Goal: Task Accomplishment & Management: Use online tool/utility

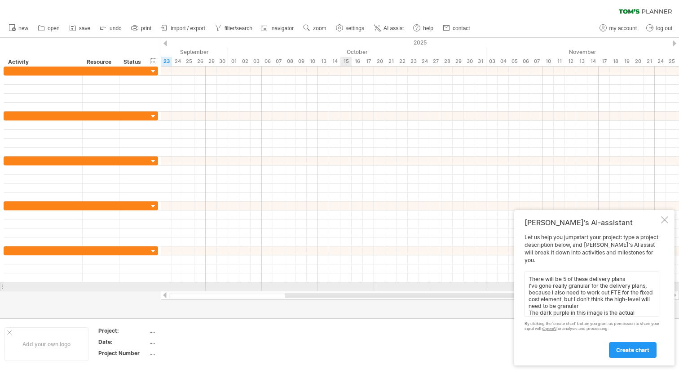
scroll to position [70, 0]
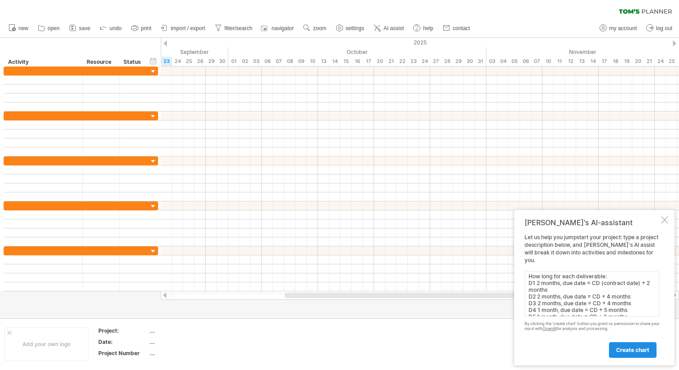
type textarea "There will be 5 of these delivery plans I've gone really granular for the deliv…"
click at [632, 350] on span "create chart" at bounding box center [632, 349] width 33 height 7
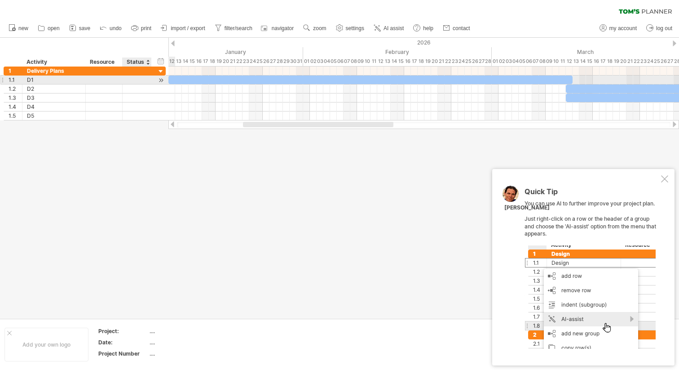
click at [161, 80] on div at bounding box center [161, 79] width 9 height 9
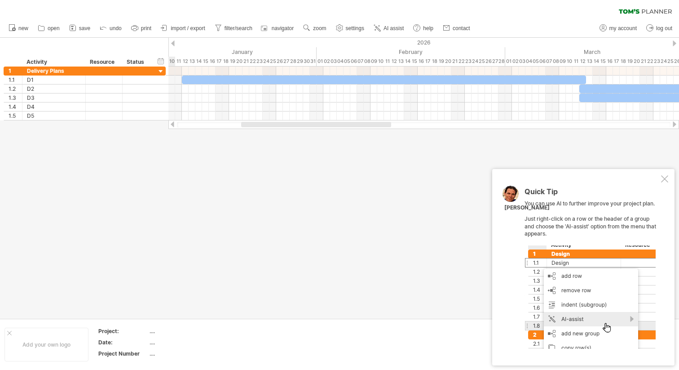
drag, startPoint x: 257, startPoint y: 125, endPoint x: 257, endPoint y: 134, distance: 9.0
click at [257, 134] on div "Trying to reach [DOMAIN_NAME] Connected again... 0% clear filter new 1" at bounding box center [339, 185] width 679 height 370
click at [665, 180] on div at bounding box center [664, 178] width 7 height 7
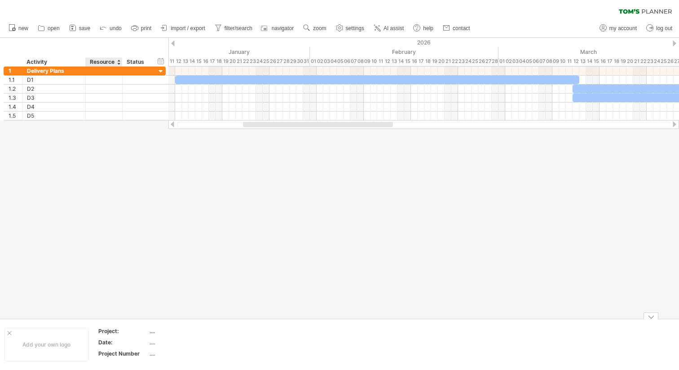
click at [108, 332] on div "Project:" at bounding box center [122, 331] width 49 height 8
click at [8, 80] on div "1.1" at bounding box center [13, 79] width 18 height 9
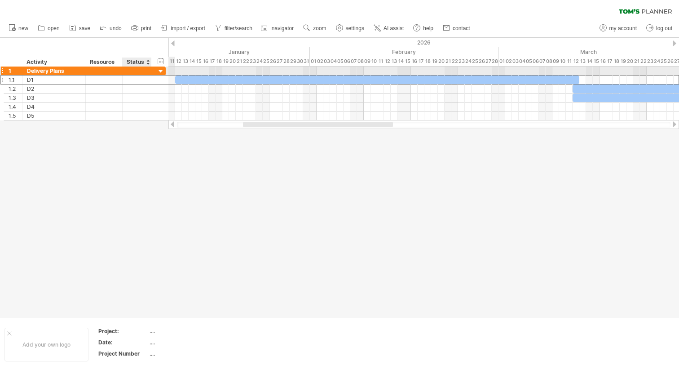
click at [158, 71] on div at bounding box center [161, 71] width 9 height 9
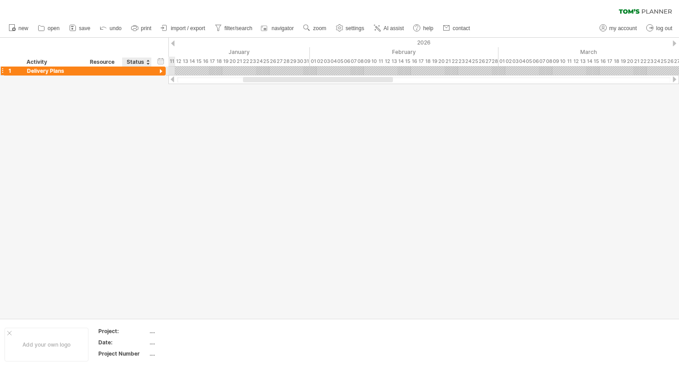
click at [158, 71] on div at bounding box center [161, 71] width 9 height 9
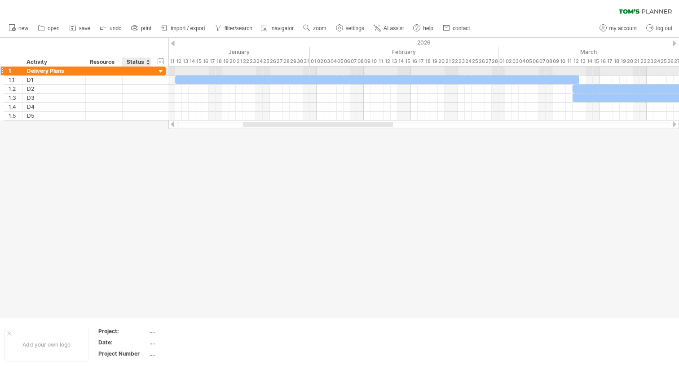
click at [159, 71] on div at bounding box center [161, 71] width 9 height 9
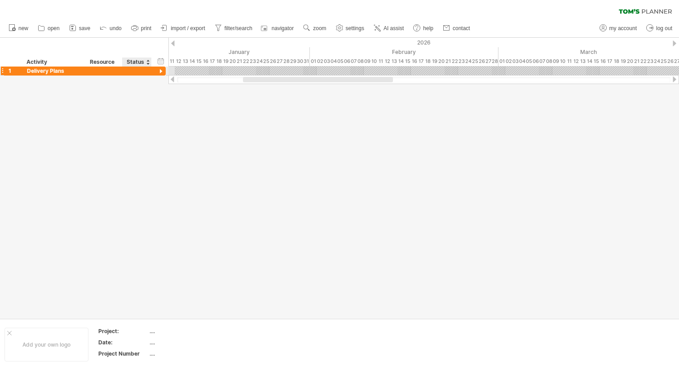
click at [159, 71] on div at bounding box center [161, 71] width 9 height 9
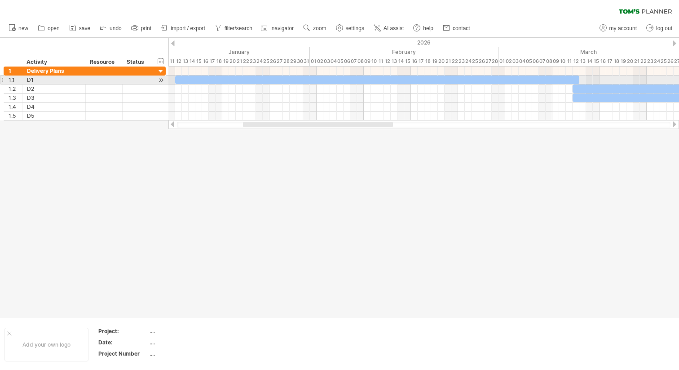
click at [3, 80] on div at bounding box center [2, 79] width 4 height 9
click at [18, 26] on link "new" at bounding box center [18, 28] width 25 height 12
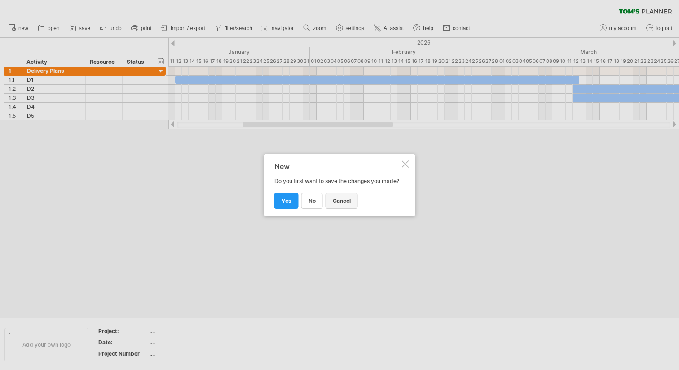
click at [345, 202] on span "cancel" at bounding box center [342, 200] width 18 height 7
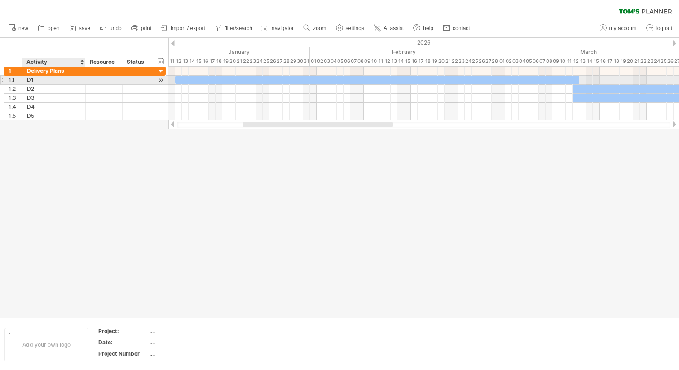
click at [71, 83] on div "D1" at bounding box center [54, 79] width 54 height 9
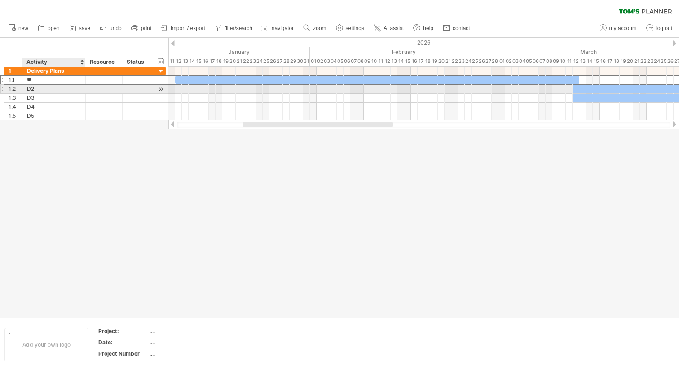
click at [60, 90] on div "D2" at bounding box center [54, 88] width 54 height 9
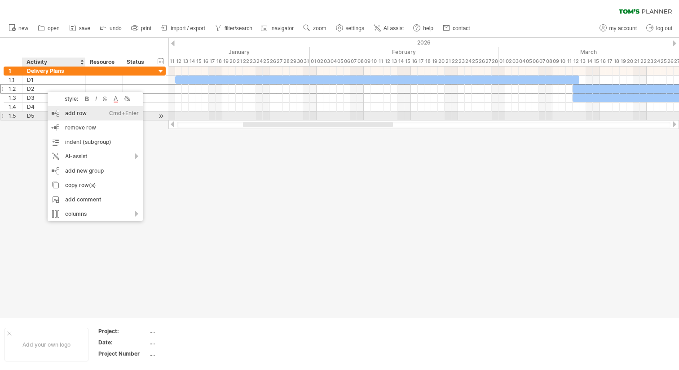
click at [70, 115] on div "add row Ctrl+Enter Cmd+Enter" at bounding box center [95, 113] width 95 height 14
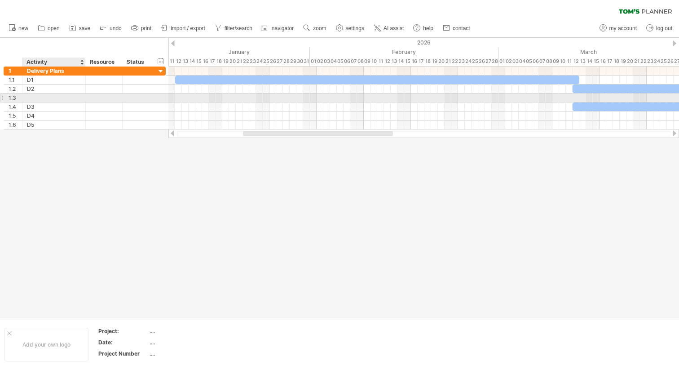
click at [35, 99] on div at bounding box center [54, 97] width 54 height 9
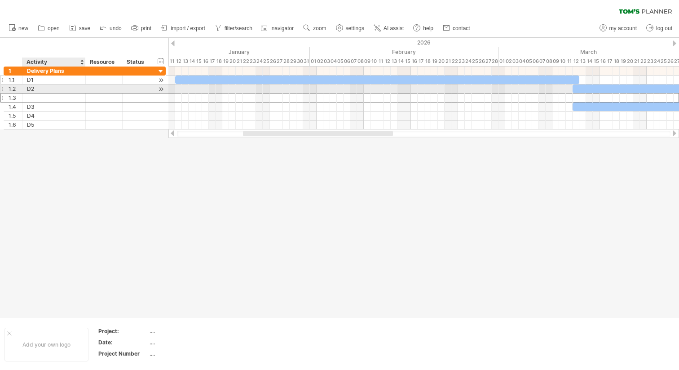
click at [36, 80] on div "D1" at bounding box center [54, 79] width 54 height 9
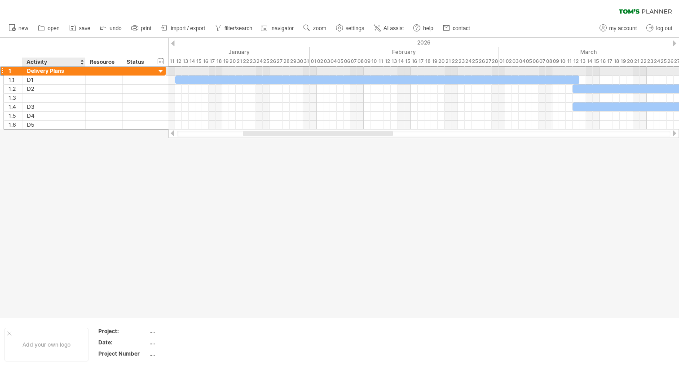
click at [46, 70] on div "Delivery Plans" at bounding box center [54, 70] width 54 height 9
click at [49, 70] on input "**********" at bounding box center [54, 70] width 54 height 9
drag, startPoint x: 64, startPoint y: 71, endPoint x: 26, endPoint y: 71, distance: 38.2
click at [26, 71] on div "**********" at bounding box center [53, 70] width 63 height 9
paste input "**********"
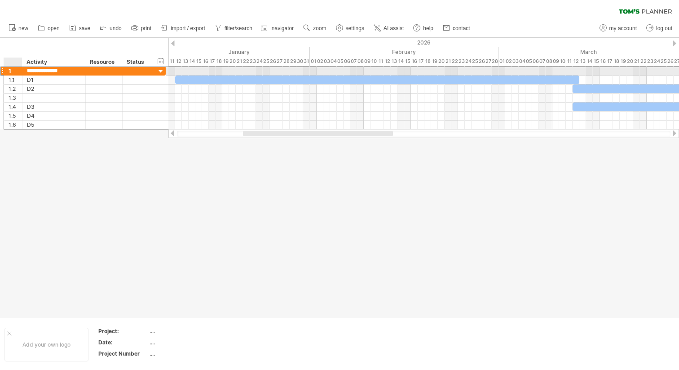
type input "**********"
click at [91, 71] on div at bounding box center [103, 70] width 27 height 9
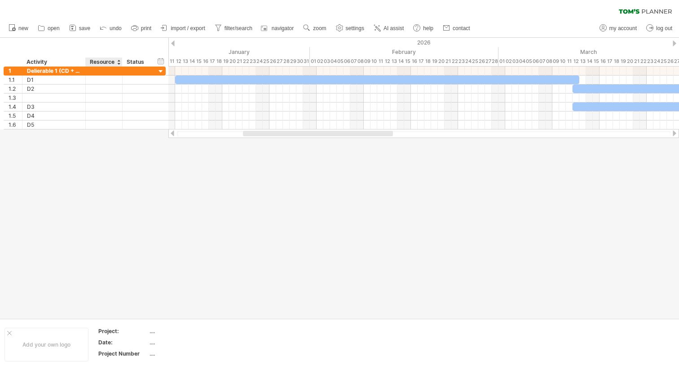
click at [116, 180] on div at bounding box center [339, 178] width 679 height 280
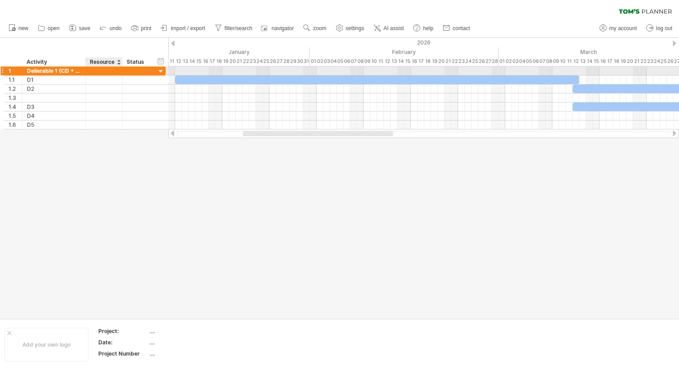
click at [126, 72] on div at bounding box center [137, 70] width 29 height 9
click at [0, 71] on div at bounding box center [2, 70] width 4 height 9
click at [4, 71] on div at bounding box center [2, 70] width 4 height 9
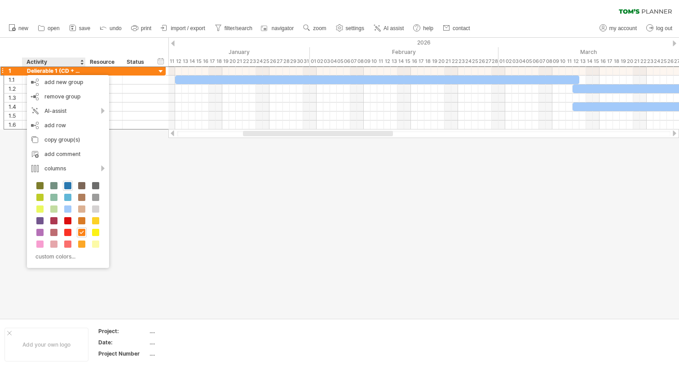
click at [68, 183] on span at bounding box center [67, 185] width 7 height 7
